Goal: Transaction & Acquisition: Book appointment/travel/reservation

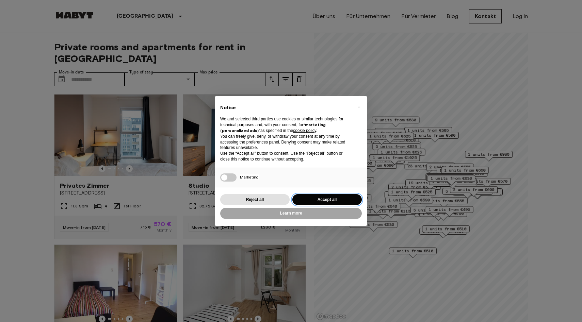
click at [315, 205] on button "Accept all" at bounding box center [326, 199] width 69 height 11
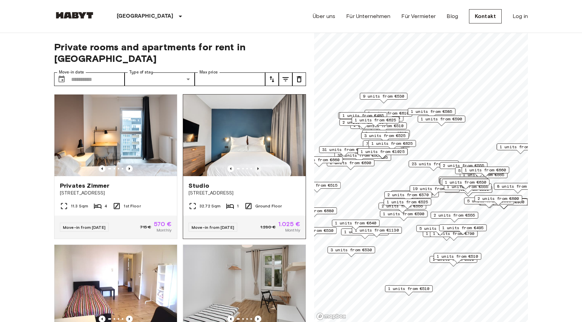
click at [259, 165] on icon "Previous image" at bounding box center [258, 168] width 7 height 7
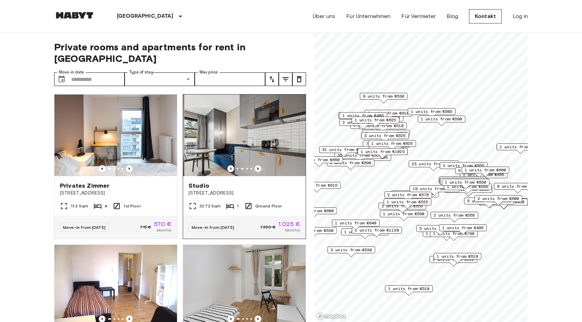
click at [259, 165] on icon "Previous image" at bounding box center [258, 168] width 7 height 7
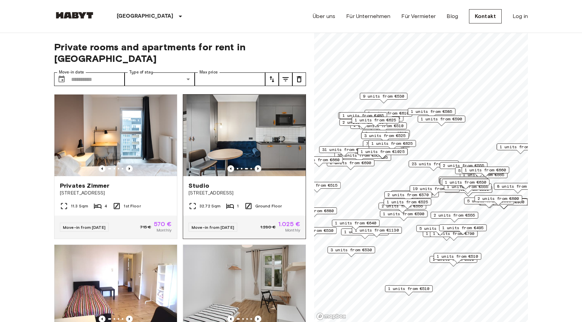
click at [259, 165] on icon "Previous image" at bounding box center [258, 168] width 7 height 7
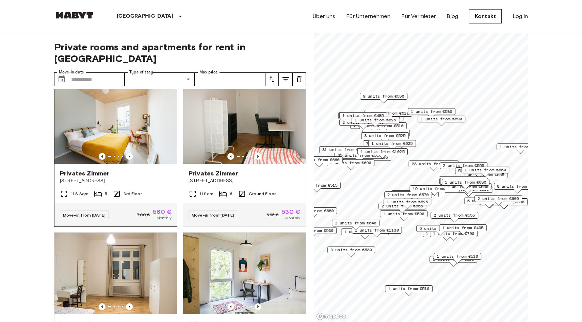
scroll to position [464, 0]
click at [130, 153] on icon "Previous image" at bounding box center [129, 156] width 7 height 7
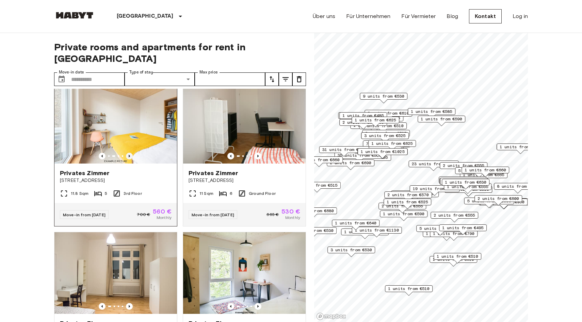
click at [130, 153] on icon "Previous image" at bounding box center [129, 156] width 7 height 7
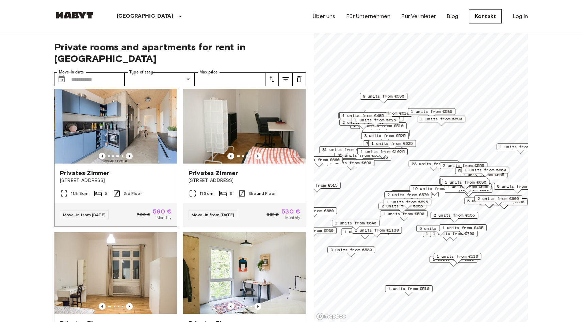
click at [130, 153] on icon "Previous image" at bounding box center [129, 156] width 7 height 7
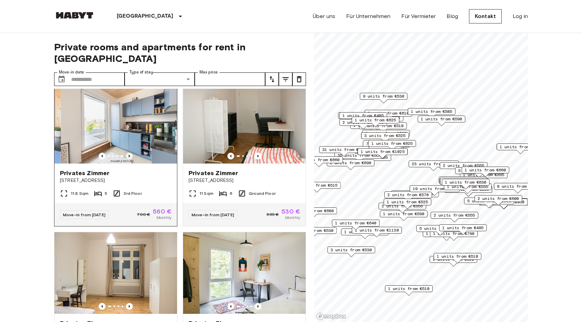
click at [130, 153] on icon "Previous image" at bounding box center [129, 156] width 7 height 7
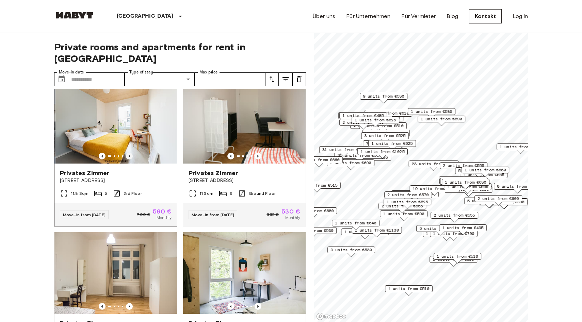
click at [130, 153] on icon "Previous image" at bounding box center [129, 156] width 7 height 7
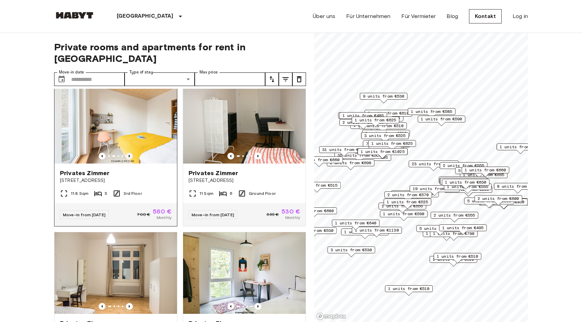
click at [130, 153] on icon "Previous image" at bounding box center [129, 156] width 7 height 7
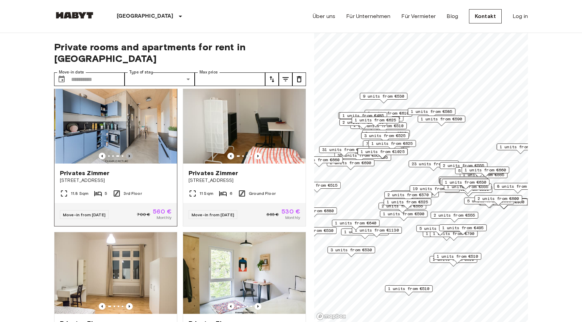
click at [130, 153] on icon "Previous image" at bounding box center [129, 156] width 7 height 7
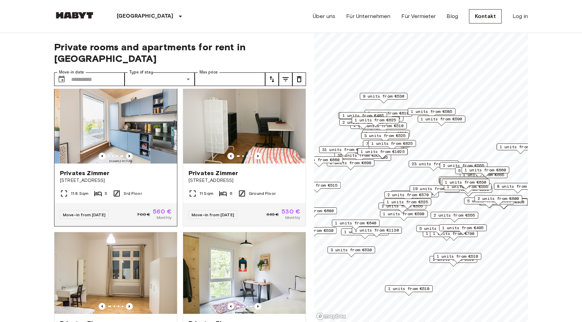
click at [130, 153] on icon "Previous image" at bounding box center [129, 156] width 7 height 7
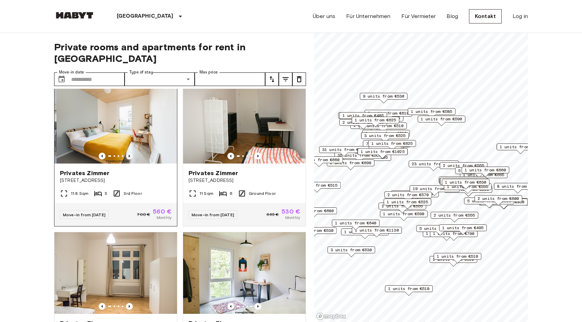
click at [130, 153] on icon "Previous image" at bounding box center [129, 156] width 7 height 7
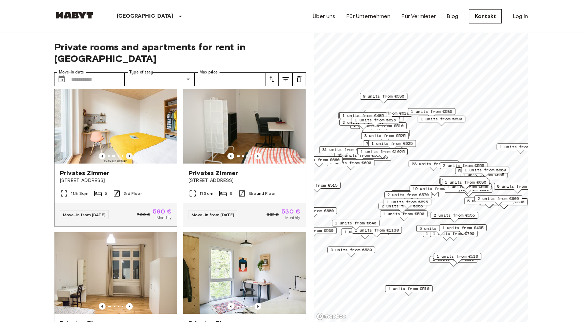
click at [130, 153] on icon "Previous image" at bounding box center [129, 156] width 7 height 7
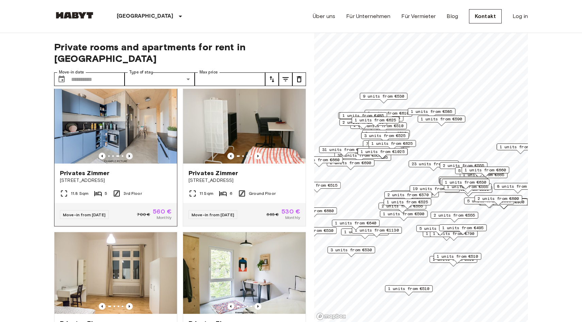
click at [130, 153] on icon "Previous image" at bounding box center [129, 156] width 7 height 7
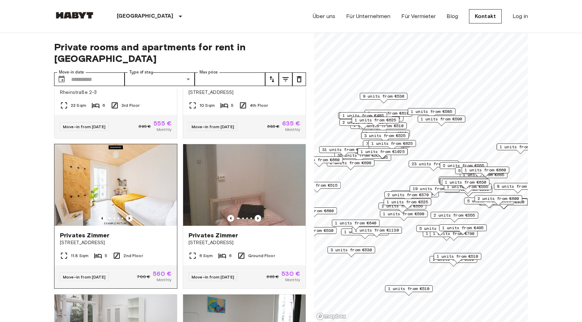
scroll to position [702, 0]
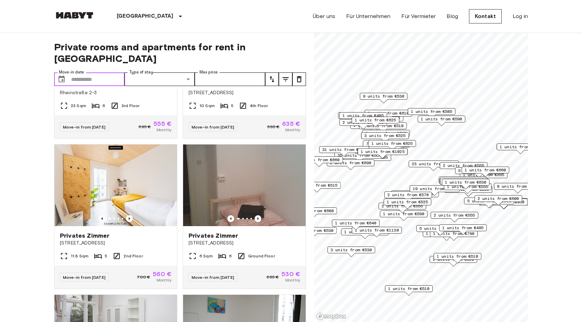
click at [84, 72] on input "Move-in date" at bounding box center [97, 79] width 53 height 14
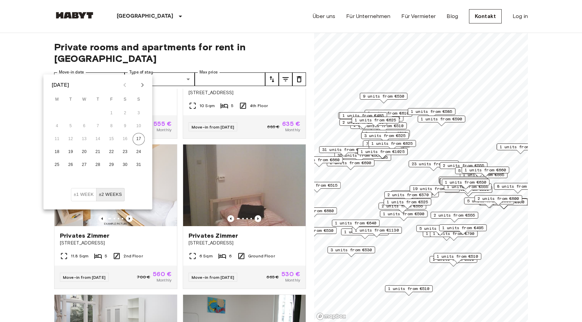
click at [141, 86] on icon "Next month" at bounding box center [143, 85] width 8 height 8
click at [85, 113] on button "1" at bounding box center [84, 113] width 12 height 12
type input "**********"
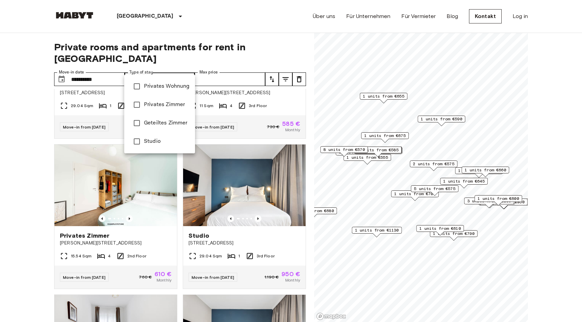
click at [216, 66] on div at bounding box center [291, 161] width 582 height 322
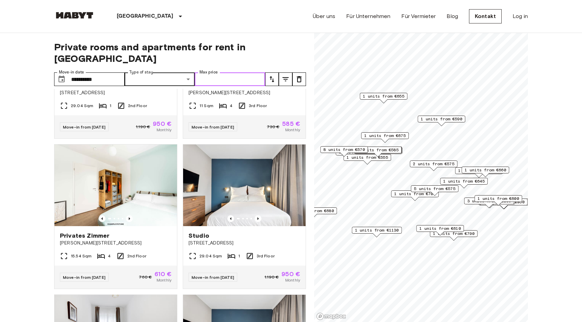
click at [216, 72] on input "Max price" at bounding box center [230, 79] width 70 height 14
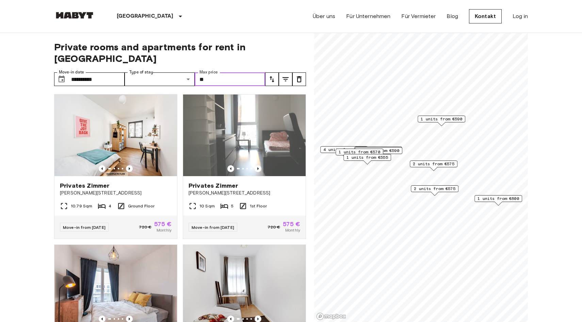
type input "*"
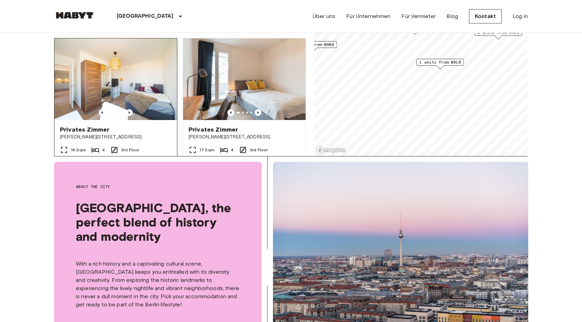
scroll to position [54, 0]
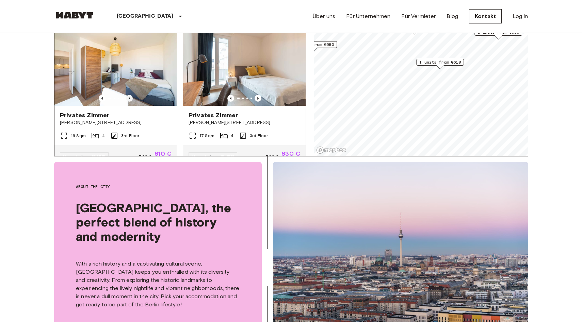
click at [127, 95] on icon "Previous image" at bounding box center [129, 98] width 7 height 7
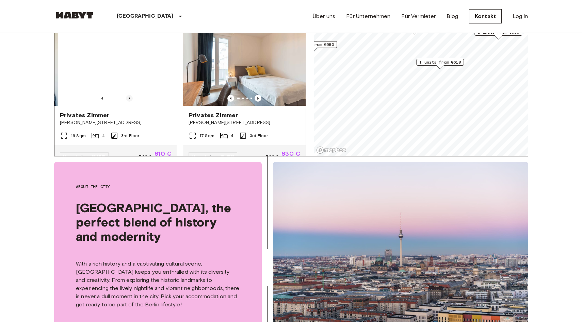
scroll to position [47, 0]
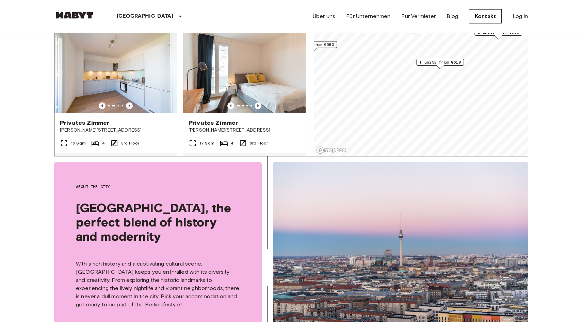
click at [129, 104] on icon "Previous image" at bounding box center [129, 105] width 1 height 3
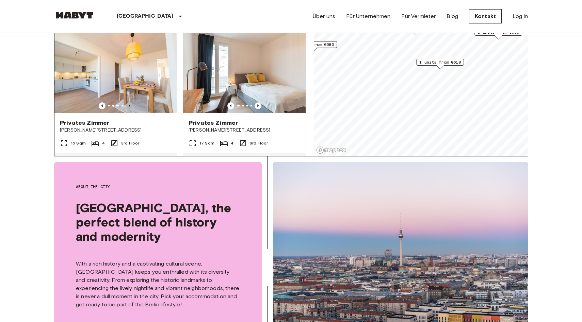
click at [129, 104] on icon "Previous image" at bounding box center [129, 105] width 1 height 3
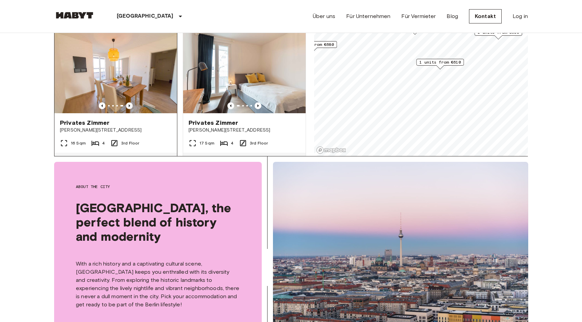
click at [129, 104] on icon "Previous image" at bounding box center [129, 105] width 1 height 3
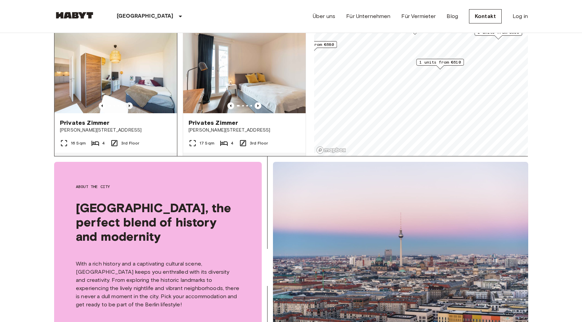
click at [129, 104] on icon "Previous image" at bounding box center [129, 105] width 1 height 3
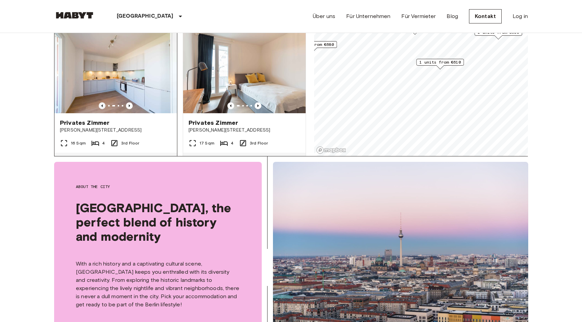
click at [100, 102] on icon "Previous image" at bounding box center [102, 105] width 7 height 7
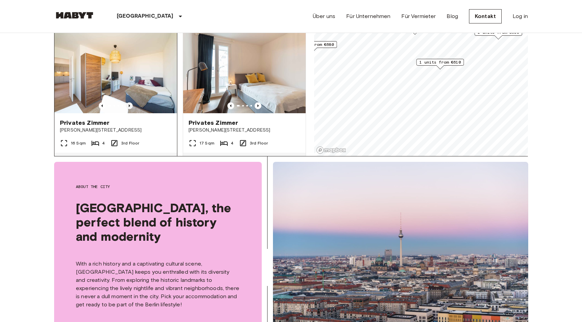
click at [129, 104] on icon "Previous image" at bounding box center [129, 105] width 1 height 3
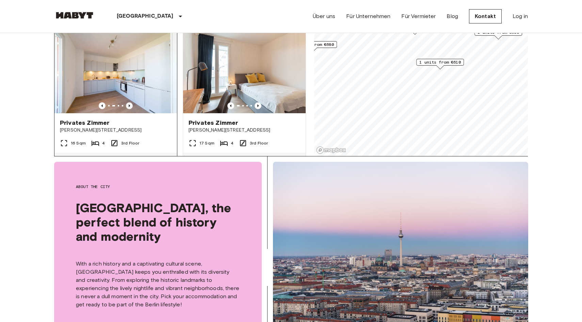
click at [129, 104] on icon "Previous image" at bounding box center [129, 105] width 1 height 3
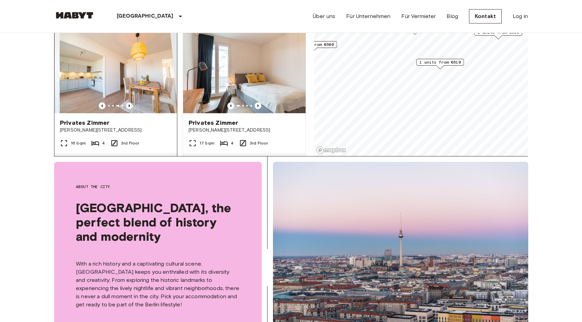
click at [129, 104] on icon "Previous image" at bounding box center [129, 105] width 1 height 3
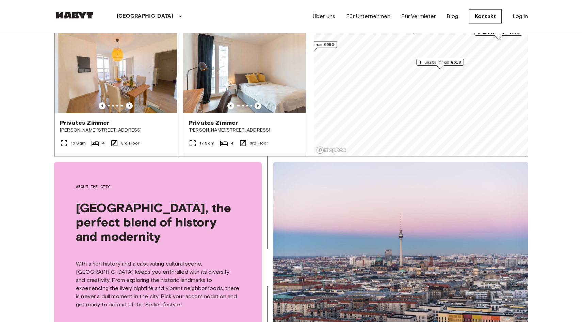
click at [129, 104] on icon "Previous image" at bounding box center [129, 105] width 1 height 3
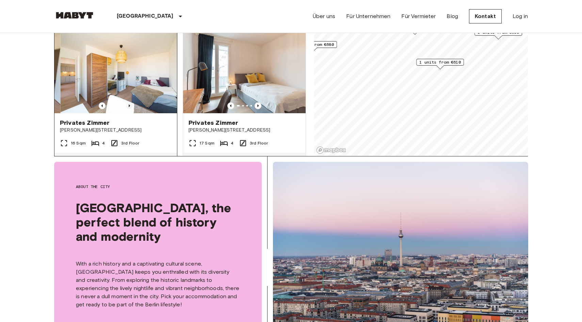
click at [129, 104] on icon "Previous image" at bounding box center [129, 105] width 1 height 3
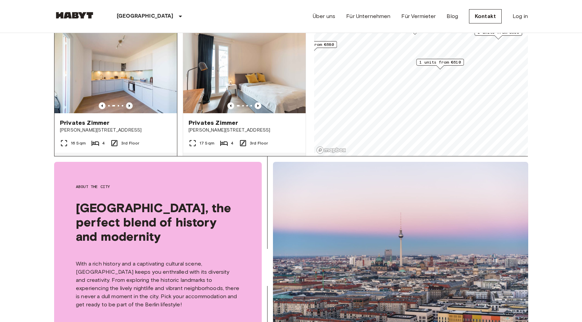
click at [129, 104] on icon "Previous image" at bounding box center [129, 105] width 1 height 3
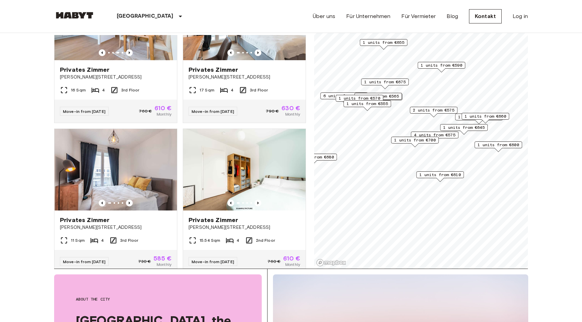
scroll to position [49, 0]
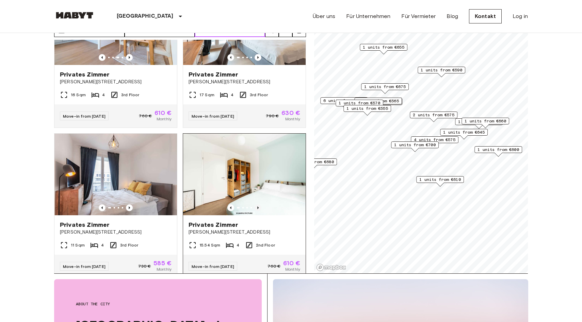
click at [259, 205] on icon "Previous image" at bounding box center [258, 208] width 7 height 7
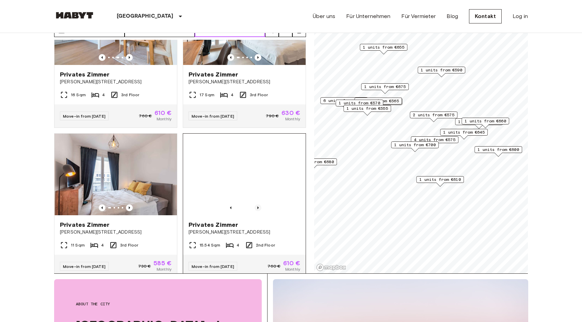
click at [259, 205] on icon "Previous image" at bounding box center [258, 208] width 7 height 7
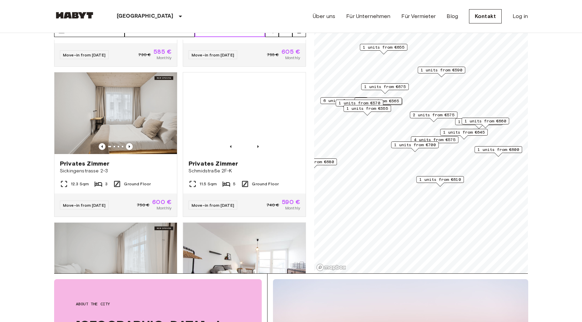
scroll to position [877, 0]
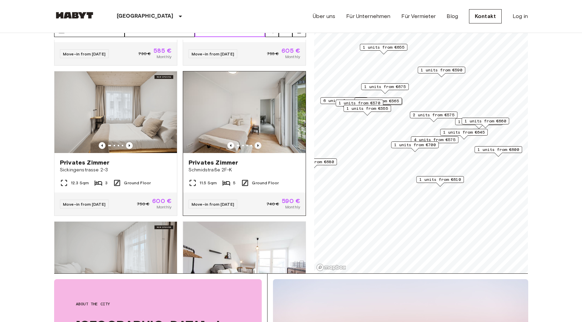
click at [258, 142] on icon "Previous image" at bounding box center [258, 145] width 7 height 7
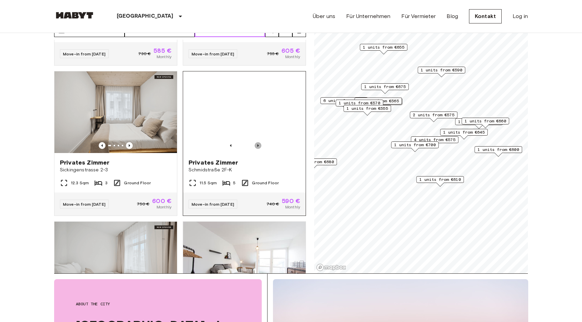
click at [258, 142] on icon "Previous image" at bounding box center [258, 145] width 7 height 7
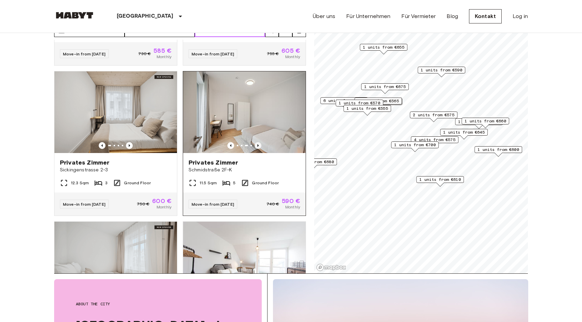
click at [258, 142] on icon "Previous image" at bounding box center [258, 145] width 7 height 7
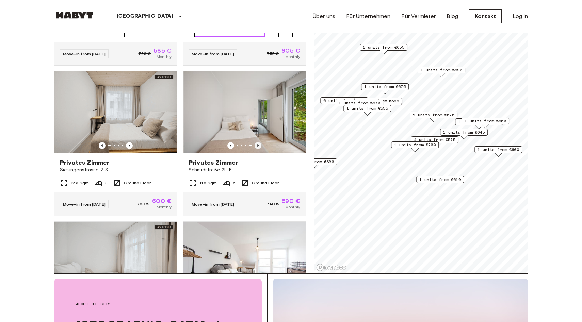
click at [258, 142] on icon "Previous image" at bounding box center [258, 145] width 7 height 7
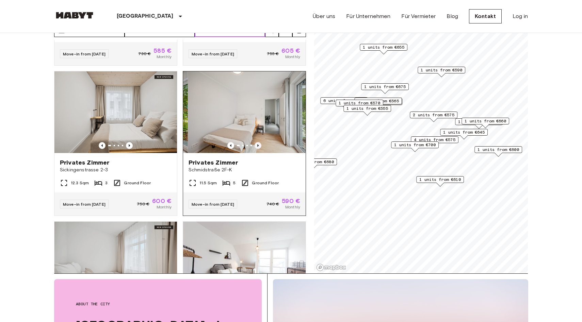
click at [258, 142] on icon "Previous image" at bounding box center [258, 145] width 7 height 7
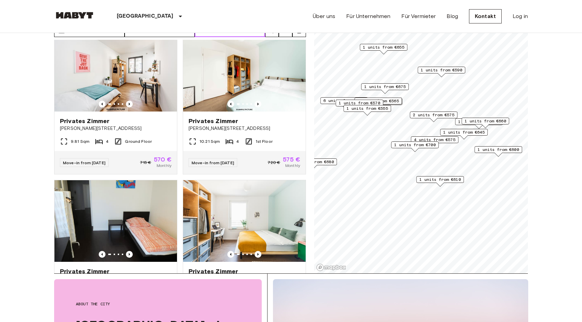
scroll to position [1274, 0]
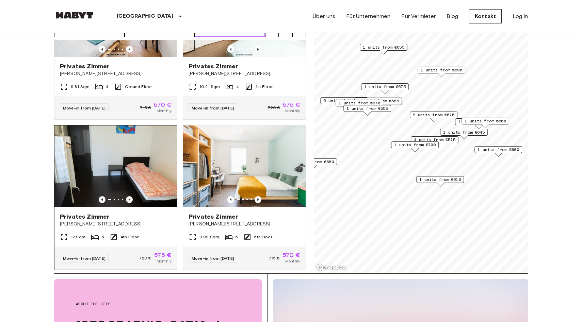
click at [130, 196] on icon "Previous image" at bounding box center [129, 199] width 7 height 7
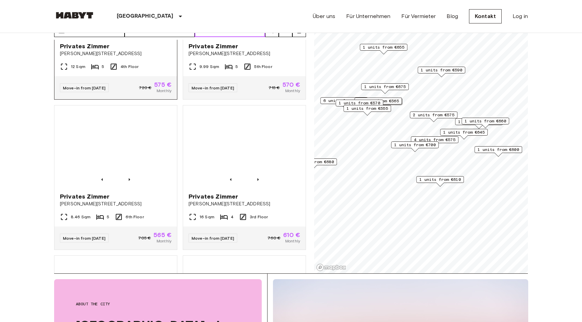
scroll to position [1444, 0]
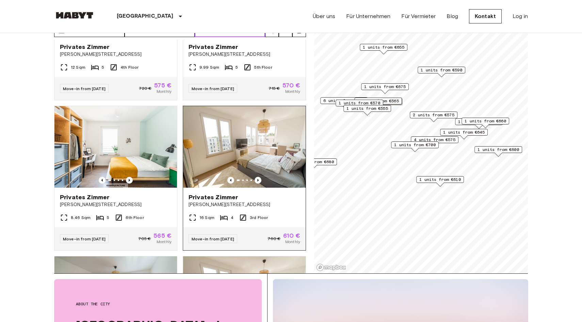
click at [258, 164] on img at bounding box center [244, 147] width 123 height 82
type input "***"
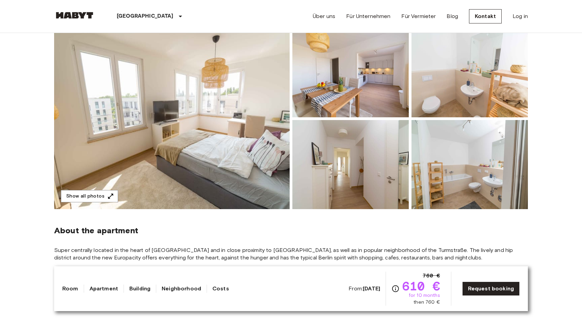
scroll to position [67, 0]
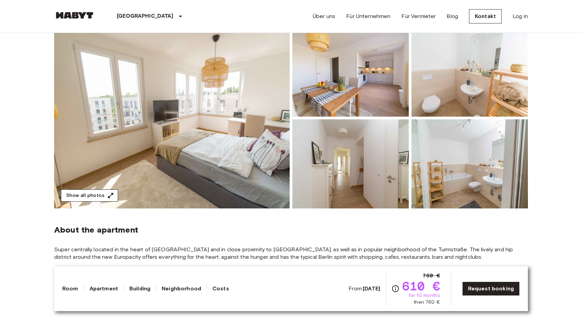
click at [98, 193] on button "Show all photos" at bounding box center [89, 196] width 57 height 13
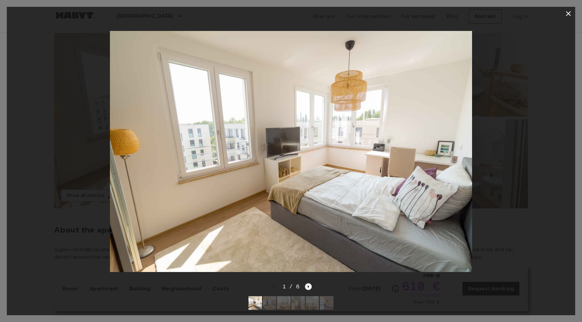
click at [305, 288] on icon "Next image" at bounding box center [308, 286] width 7 height 7
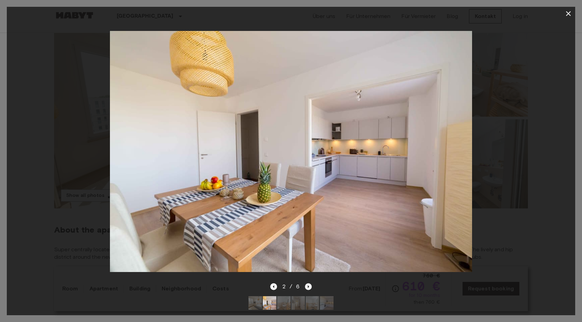
click at [305, 288] on icon "Next image" at bounding box center [308, 286] width 7 height 7
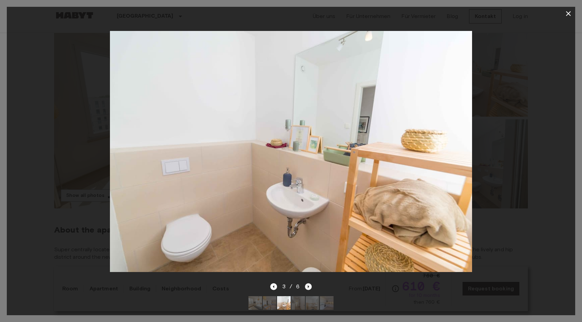
click at [305, 288] on icon "Next image" at bounding box center [308, 286] width 7 height 7
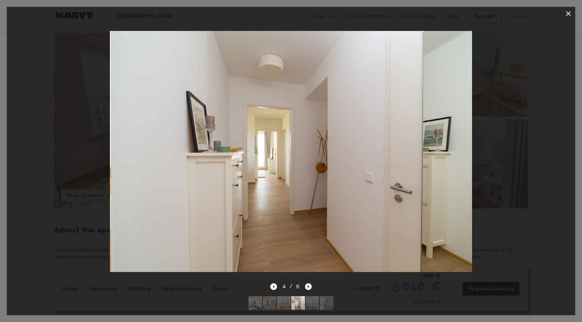
click at [305, 288] on icon "Next image" at bounding box center [308, 286] width 7 height 7
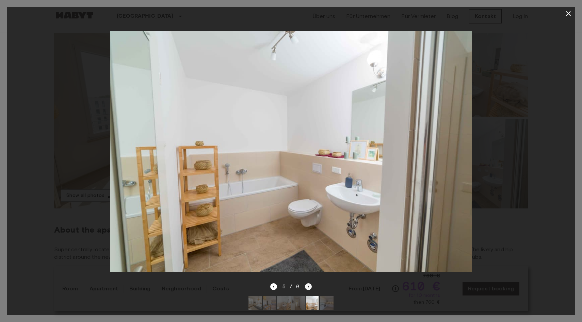
click at [305, 288] on icon "Next image" at bounding box center [308, 286] width 7 height 7
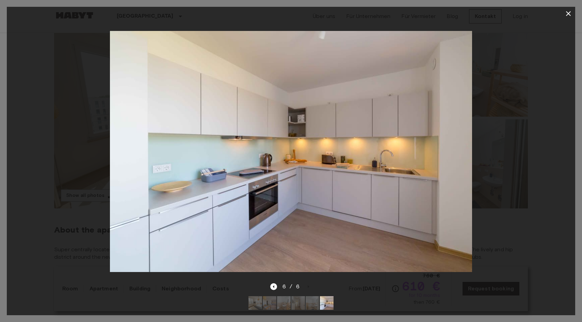
click at [567, 18] on button "button" at bounding box center [568, 14] width 14 height 14
